Goal: Information Seeking & Learning: Learn about a topic

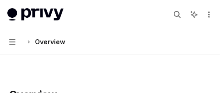
click at [199, 12] on div "Search..." at bounding box center [191, 14] width 43 height 15
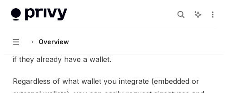
scroll to position [318, 0]
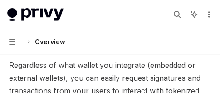
click at [125, 49] on button "Navigation Overview" at bounding box center [110, 41] width 220 height 25
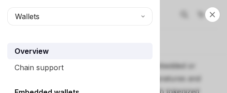
click at [92, 49] on div "Overview" at bounding box center [81, 50] width 133 height 11
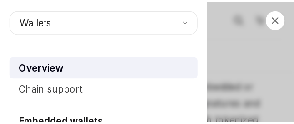
scroll to position [0, 0]
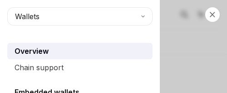
click at [86, 50] on div "Overview" at bounding box center [81, 50] width 133 height 11
click at [73, 50] on div "Overview" at bounding box center [81, 50] width 133 height 11
click at [47, 13] on button "Wallets" at bounding box center [79, 16] width 145 height 18
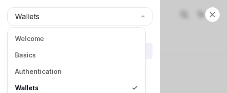
click at [67, 52] on link "Basics" at bounding box center [76, 55] width 132 height 16
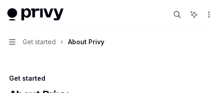
click at [194, 17] on icon at bounding box center [194, 14] width 8 height 8
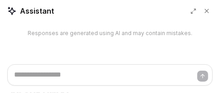
click at [66, 59] on div "Responses are generated using AI and may contain mistakes." at bounding box center [110, 43] width 220 height 42
click at [199, 12] on button at bounding box center [193, 10] width 11 height 11
type textarea "*"
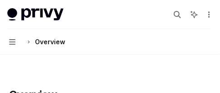
click at [199, 12] on div "Search..." at bounding box center [191, 14] width 43 height 15
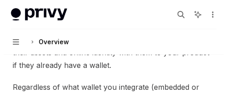
scroll to position [318, 0]
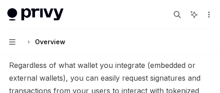
click at [125, 49] on button "Navigation Overview" at bounding box center [110, 41] width 220 height 25
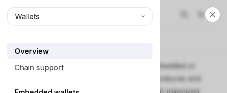
click at [92, 49] on div "Overview" at bounding box center [81, 50] width 133 height 11
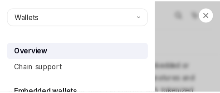
scroll to position [0, 0]
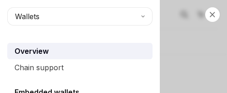
click at [86, 50] on div "Overview" at bounding box center [81, 50] width 133 height 11
click at [73, 50] on div "Overview" at bounding box center [81, 50] width 133 height 11
click at [47, 13] on button "Wallets" at bounding box center [79, 16] width 145 height 18
click at [67, 52] on div "Overview" at bounding box center [81, 50] width 133 height 11
click at [194, 17] on div "Close navigation Wallets Overview Chain support Embedded wallets Create a walle…" at bounding box center [113, 46] width 227 height 93
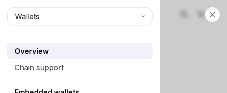
type textarea "*"
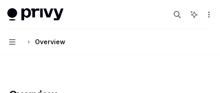
click at [199, 12] on div "Search..." at bounding box center [191, 14] width 43 height 15
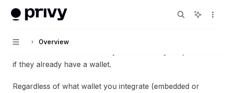
scroll to position [318, 0]
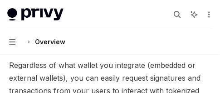
click at [125, 49] on button "Navigation Overview" at bounding box center [110, 41] width 220 height 25
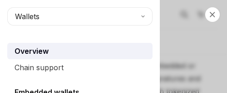
click at [92, 49] on div "Overview" at bounding box center [81, 50] width 133 height 11
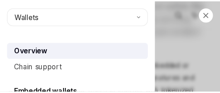
scroll to position [0, 0]
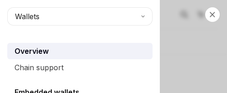
click at [86, 50] on div "Overview" at bounding box center [81, 50] width 133 height 11
click at [73, 50] on div "Overview" at bounding box center [81, 50] width 133 height 11
click at [47, 13] on button "Wallets" at bounding box center [79, 16] width 145 height 18
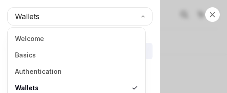
click at [67, 52] on link "Basics" at bounding box center [76, 55] width 132 height 16
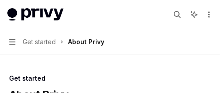
click at [194, 17] on icon at bounding box center [194, 14] width 8 height 8
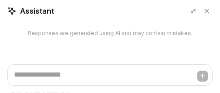
click at [66, 59] on div "Responses are generated using AI and may contain mistakes." at bounding box center [110, 43] width 220 height 42
click at [199, 12] on button at bounding box center [193, 10] width 11 height 11
type textarea "*"
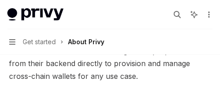
scroll to position [318, 0]
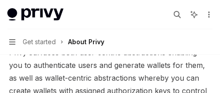
click at [125, 49] on button "Navigation Get started About Privy" at bounding box center [110, 41] width 220 height 25
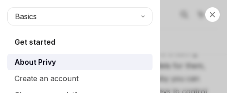
click at [92, 49] on div "Get started About Privy Create an account Choose your platform Configuring Priv…" at bounding box center [79, 77] width 145 height 83
click at [86, 50] on div "Get started About Privy Create an account Choose your platform Configuring Priv…" at bounding box center [79, 77] width 145 height 83
click at [73, 50] on div "Get started About Privy Create an account Choose your platform Configuring Priv…" at bounding box center [79, 77] width 145 height 83
click at [47, 13] on button "Basics" at bounding box center [79, 16] width 145 height 18
click at [67, 52] on div "Get started About Privy Create an account Choose your platform Configuring Priv…" at bounding box center [79, 77] width 145 height 83
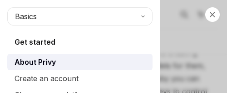
click at [194, 17] on div "Close navigation Basics Get started About Privy Create an account Choose your p…" at bounding box center [113, 46] width 227 height 93
type textarea "*"
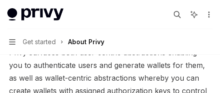
click at [199, 12] on div "Search..." at bounding box center [191, 14] width 43 height 15
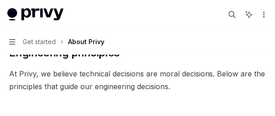
type textarea "*"
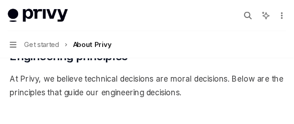
scroll to position [353, 0]
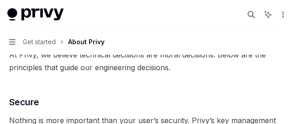
click at [63, 17] on img at bounding box center [35, 14] width 56 height 13
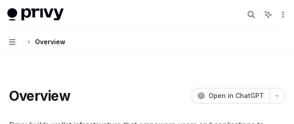
click at [89, 79] on div at bounding box center [147, 78] width 276 height 9
click at [265, 16] on icon at bounding box center [268, 14] width 8 height 8
type textarea "*"
